Goal: Task Accomplishment & Management: Manage account settings

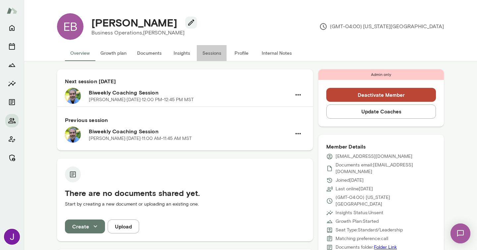
click at [214, 53] on button "Sessions" at bounding box center [212, 53] width 30 height 16
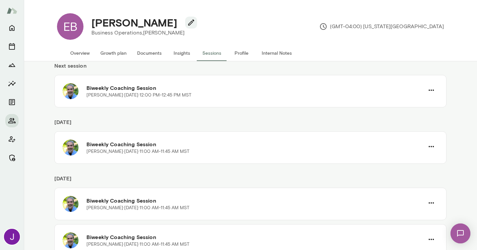
scroll to position [37, 0]
click at [430, 201] on icon "button" at bounding box center [432, 202] width 8 height 8
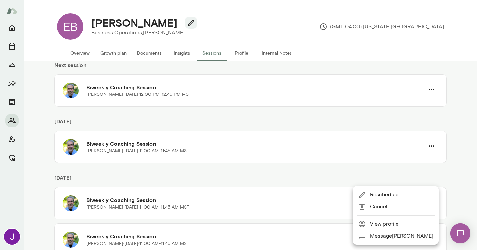
click at [380, 207] on span "Cancel" at bounding box center [401, 207] width 63 height 8
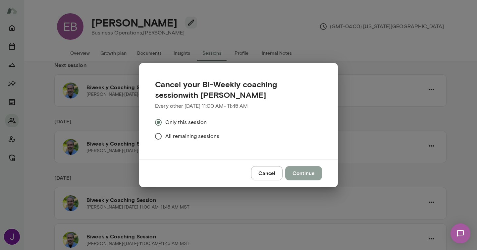
click at [312, 174] on button "Continue" at bounding box center [303, 173] width 37 height 14
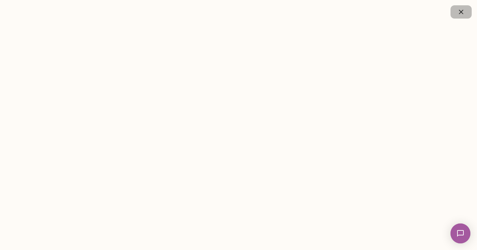
click at [461, 14] on icon "button" at bounding box center [462, 12] width 8 height 8
